Goal: Find specific page/section: Find specific page/section

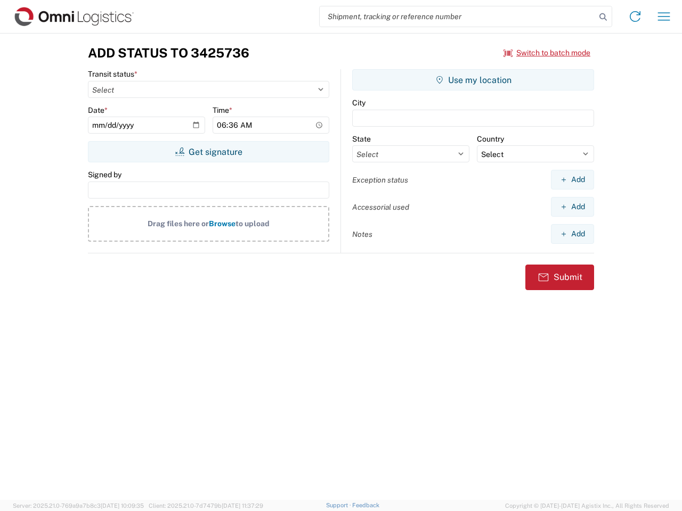
click at [458, 17] on input "search" at bounding box center [458, 16] width 276 height 20
click at [603, 17] on icon at bounding box center [603, 17] width 15 height 15
click at [635, 17] on icon at bounding box center [634, 16] width 17 height 17
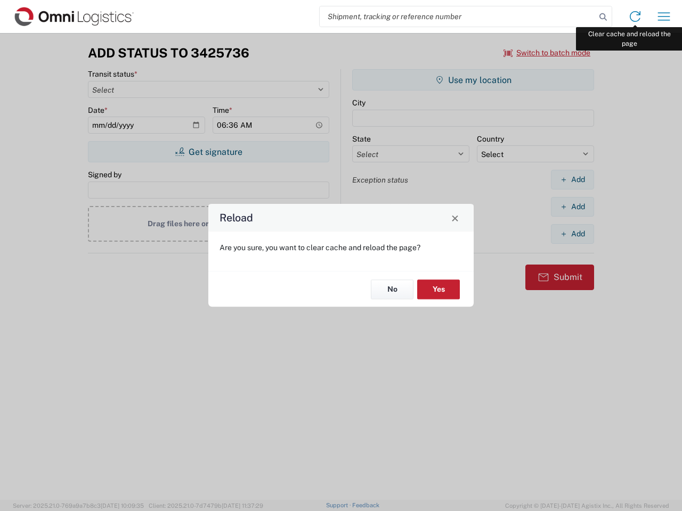
click at [664, 17] on div "Reload Are you sure, you want to clear cache and reload the page? No Yes" at bounding box center [341, 255] width 682 height 511
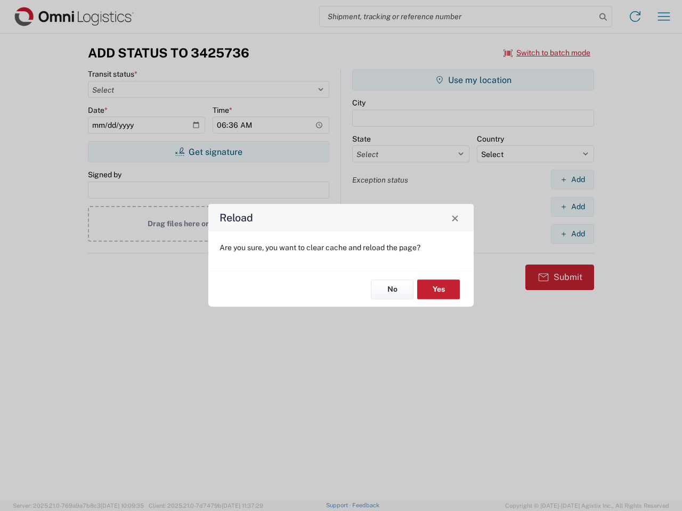
click at [547, 53] on div "Reload Are you sure, you want to clear cache and reload the page? No Yes" at bounding box center [341, 255] width 682 height 511
click at [208, 152] on div "Reload Are you sure, you want to clear cache and reload the page? No Yes" at bounding box center [341, 255] width 682 height 511
click at [473, 80] on div "Reload Are you sure, you want to clear cache and reload the page? No Yes" at bounding box center [341, 255] width 682 height 511
click at [572, 180] on div "Reload Are you sure, you want to clear cache and reload the page? No Yes" at bounding box center [341, 255] width 682 height 511
click at [572, 207] on div "Reload Are you sure, you want to clear cache and reload the page? No Yes" at bounding box center [341, 255] width 682 height 511
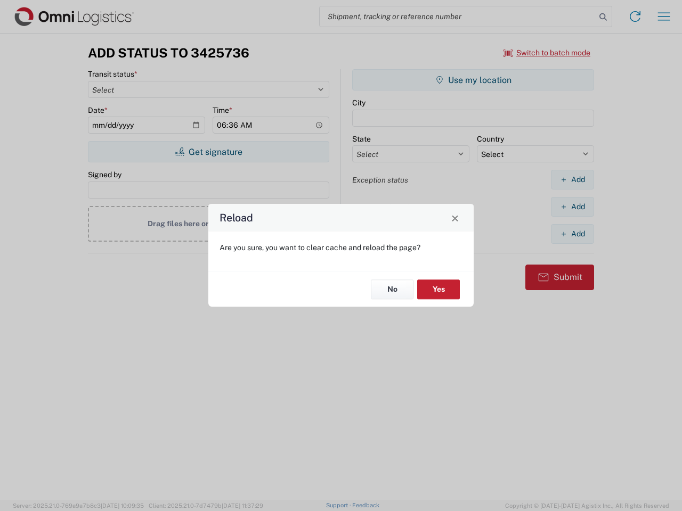
click at [572, 234] on div "Reload Are you sure, you want to clear cache and reload the page? No Yes" at bounding box center [341, 255] width 682 height 511
